Goal: Communication & Community: Share content

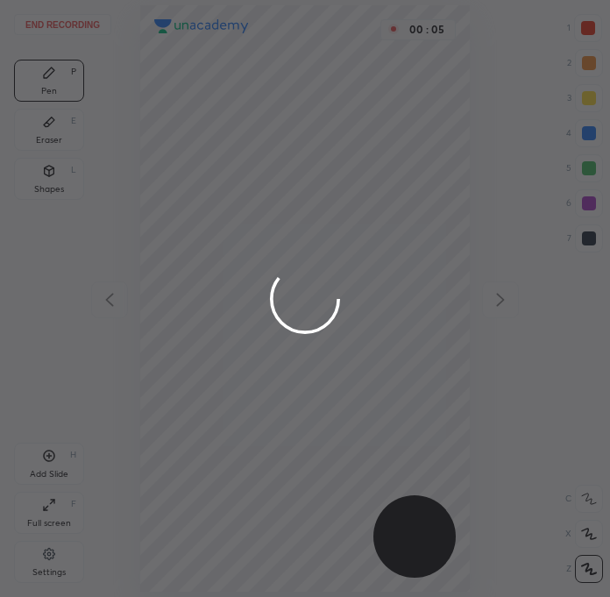
scroll to position [596, 329]
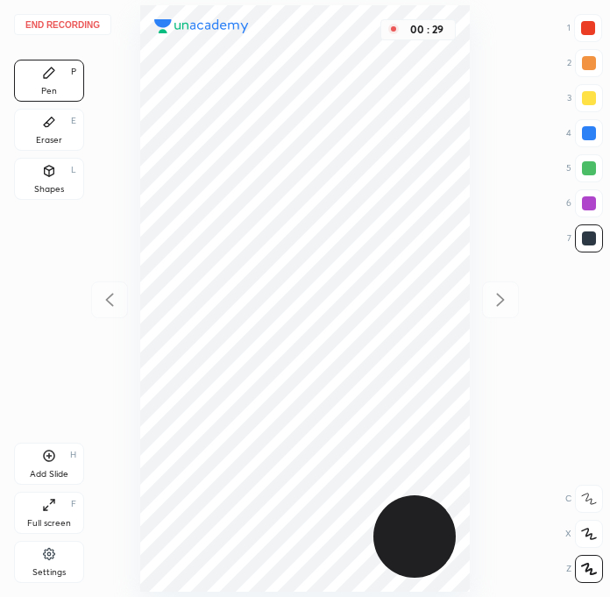
click at [589, 244] on div at bounding box center [589, 238] width 14 height 14
click at [588, 209] on div at bounding box center [589, 203] width 14 height 14
click at [584, 230] on div at bounding box center [589, 238] width 28 height 28
click at [591, 28] on div at bounding box center [588, 28] width 14 height 14
click at [588, 240] on div at bounding box center [589, 238] width 14 height 14
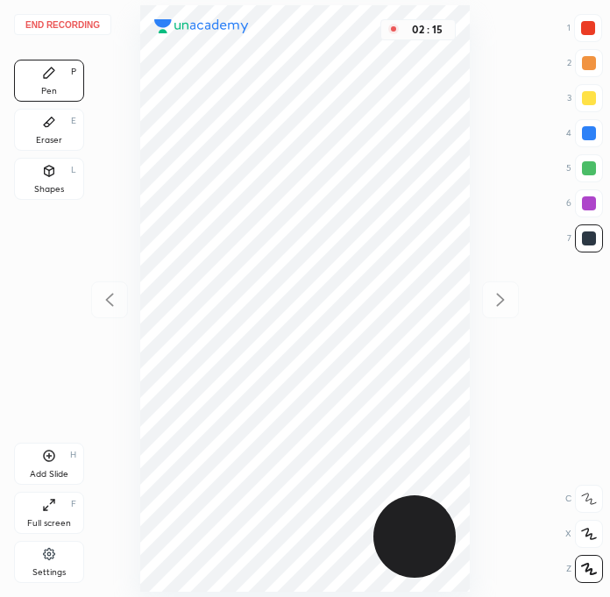
click at [589, 28] on div at bounding box center [588, 28] width 14 height 14
click at [590, 27] on div at bounding box center [588, 28] width 14 height 14
click at [594, 242] on div at bounding box center [589, 238] width 14 height 14
click at [590, 32] on div at bounding box center [588, 28] width 14 height 14
click at [590, 237] on div at bounding box center [589, 238] width 14 height 14
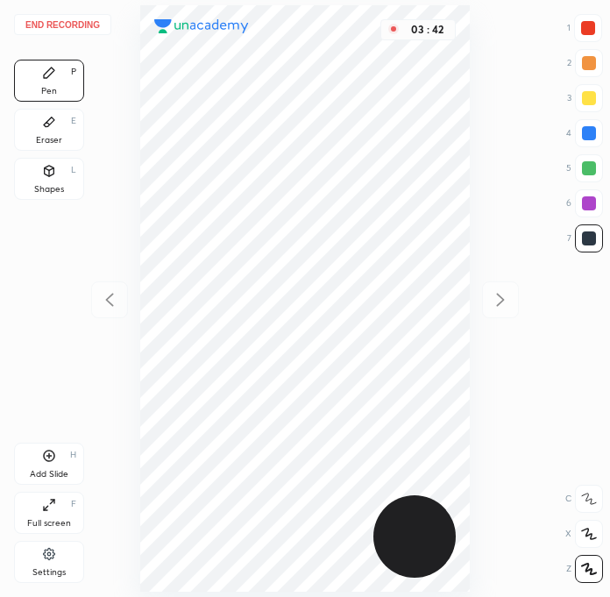
click at [590, 203] on div at bounding box center [589, 203] width 14 height 14
click at [584, 32] on div at bounding box center [588, 28] width 14 height 14
click at [591, 241] on div at bounding box center [589, 238] width 14 height 14
click at [55, 458] on icon at bounding box center [49, 455] width 14 height 14
click at [585, 25] on div at bounding box center [588, 28] width 14 height 14
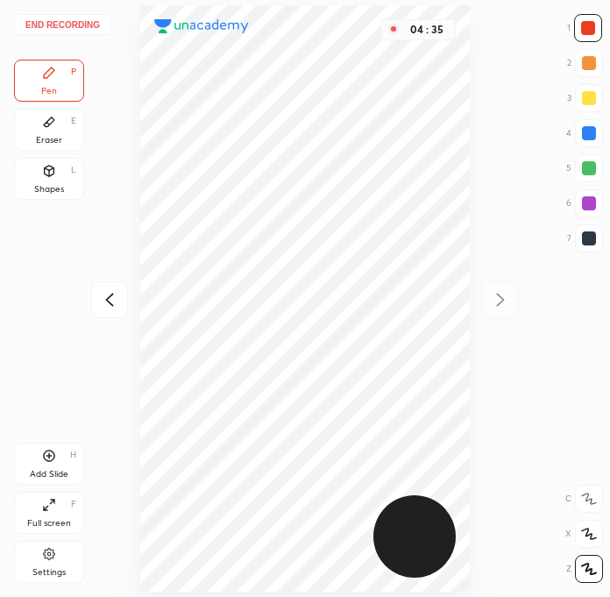
click at [127, 314] on div at bounding box center [109, 299] width 37 height 37
click at [57, 20] on button "End recording" at bounding box center [62, 24] width 97 height 21
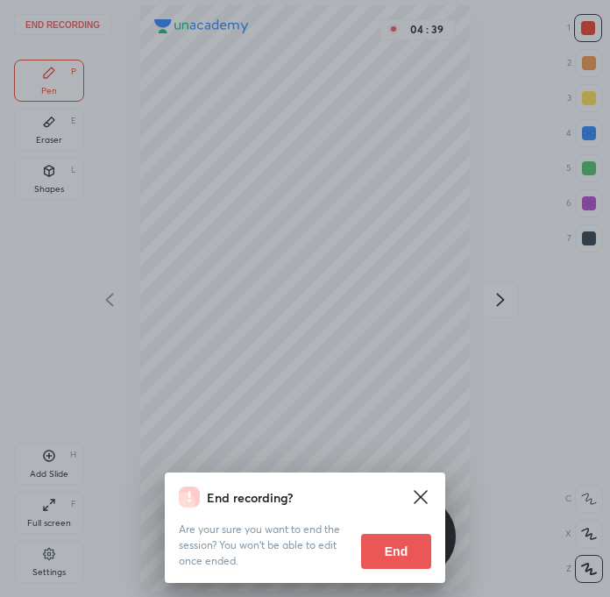
click at [399, 557] on button "End" at bounding box center [396, 550] width 70 height 35
